Goal: Check status: Check status

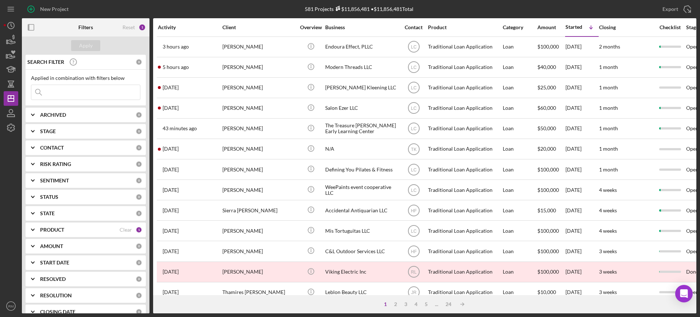
click at [50, 97] on input at bounding box center [85, 92] width 109 height 15
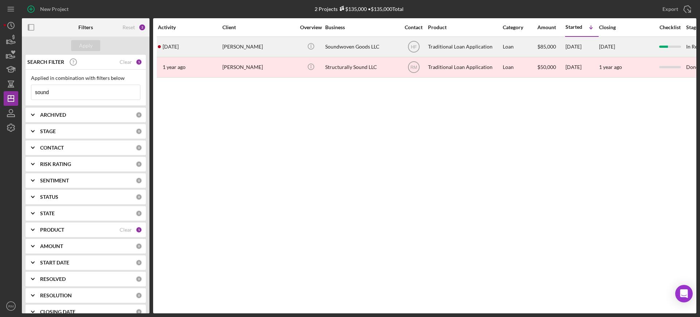
type input "sound"
click at [262, 46] on div "[PERSON_NAME]" at bounding box center [258, 46] width 73 height 19
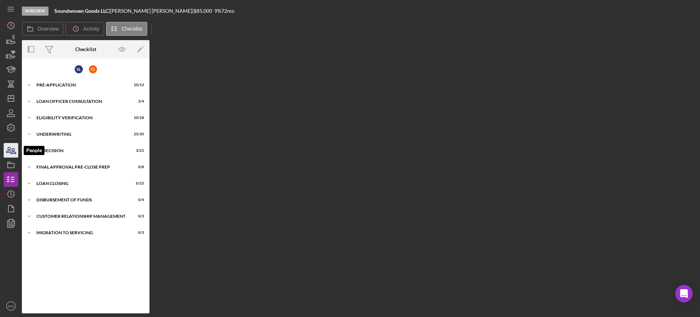
click at [9, 151] on icon "button" at bounding box center [11, 150] width 18 height 18
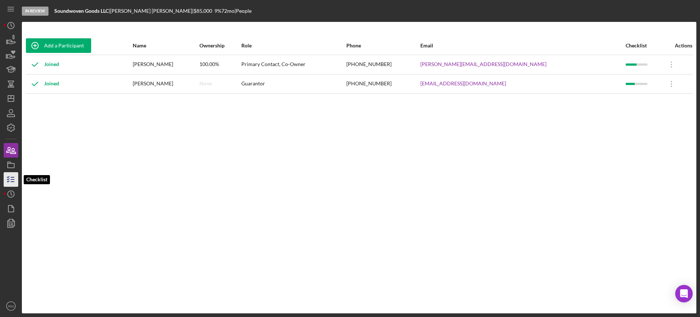
click at [8, 177] on polyline "button" at bounding box center [8, 176] width 2 height 1
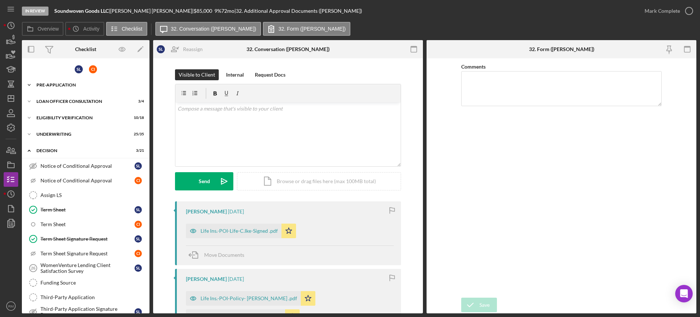
click at [71, 88] on div "Icon/Expander Pre-Application 10 / 12" at bounding box center [86, 85] width 128 height 15
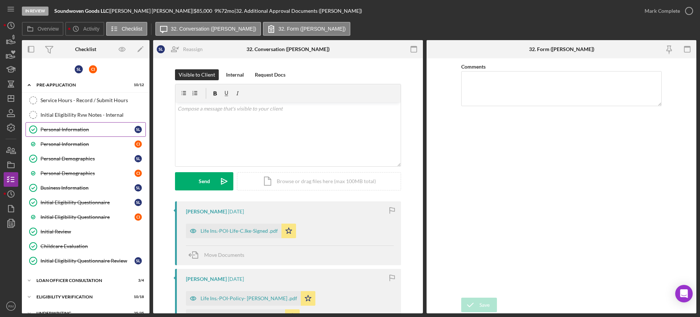
click at [66, 131] on div "Personal Information" at bounding box center [87, 129] width 94 height 6
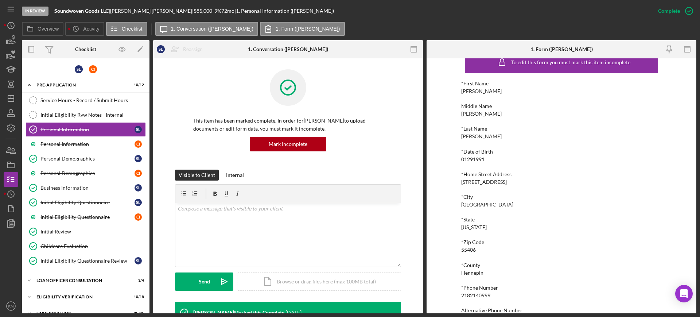
scroll to position [15, 0]
